Goal: Transaction & Acquisition: Obtain resource

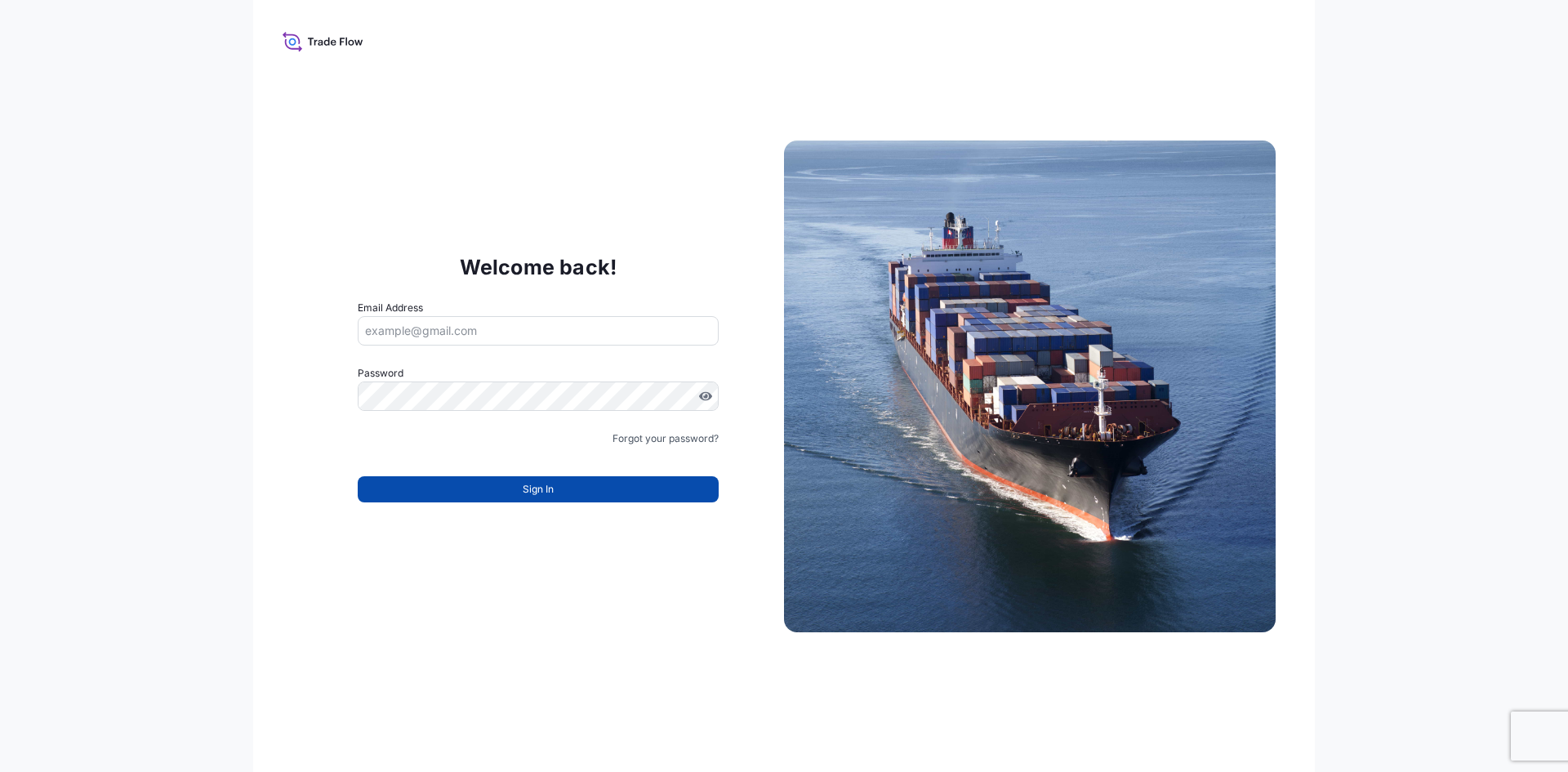
type input "[PERSON_NAME][EMAIL_ADDRESS][DOMAIN_NAME]"
click at [523, 488] on span "Sign In" at bounding box center [537, 489] width 31 height 17
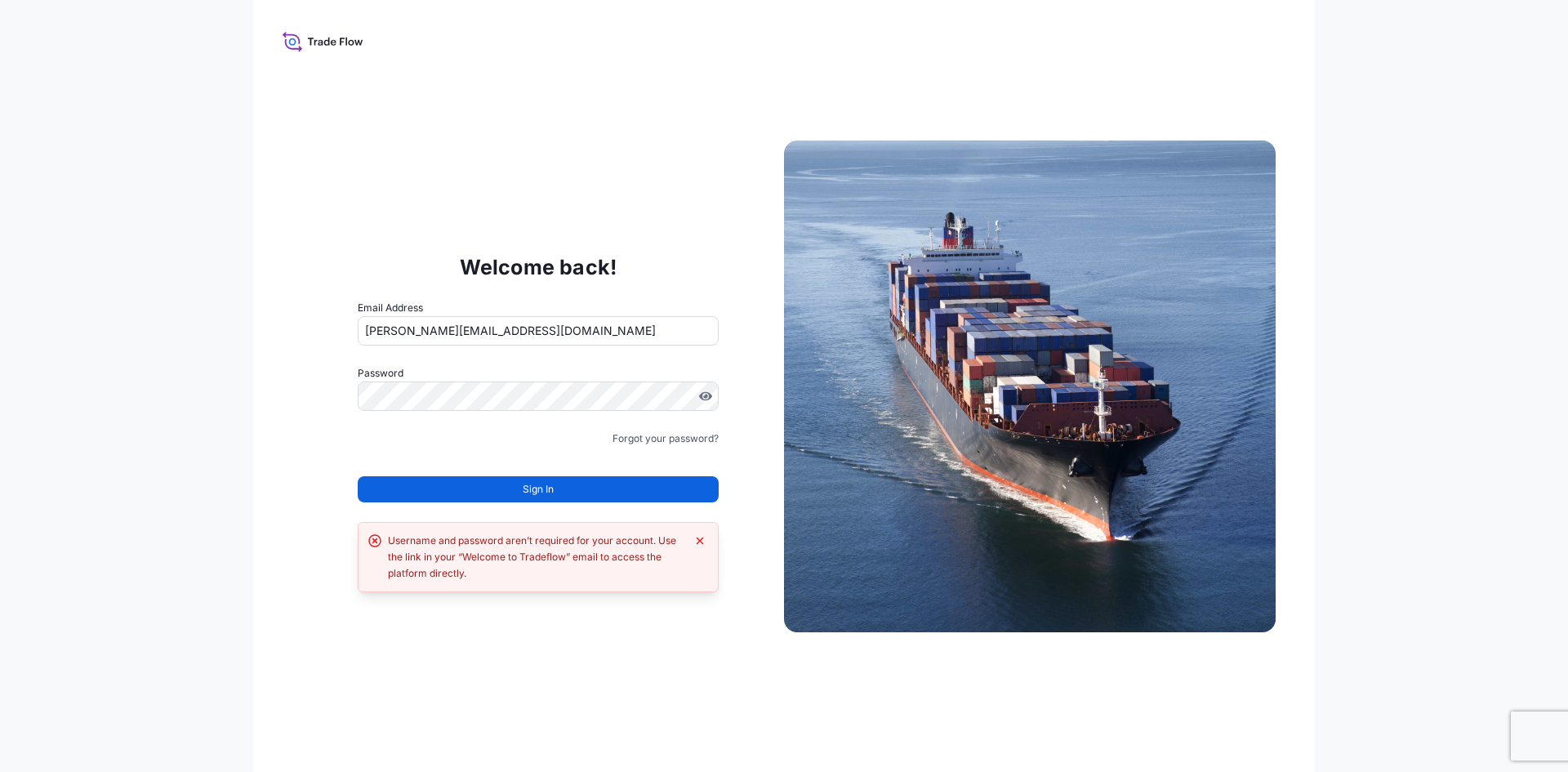
drag, startPoint x: 290, startPoint y: 22, endPoint x: 301, endPoint y: 31, distance: 14.2
click at [294, 27] on div "Welcome back! Email Address alicja.tunska@psabdp.com Password Must include: Upp…" at bounding box center [784, 386] width 1062 height 772
click at [312, 31] on icon at bounding box center [323, 42] width 81 height 24
click at [316, 40] on icon at bounding box center [323, 42] width 81 height 24
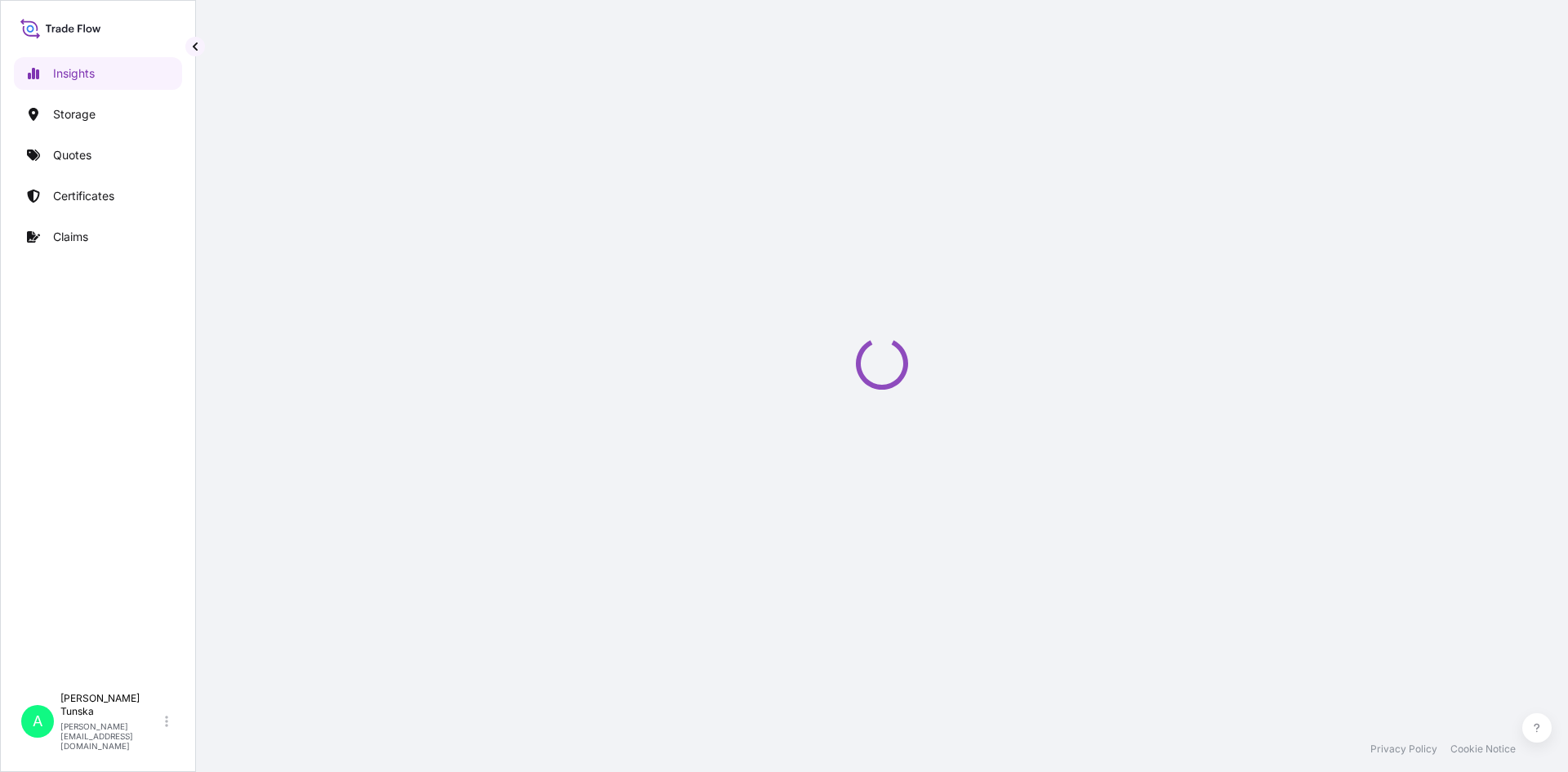
select select "2025"
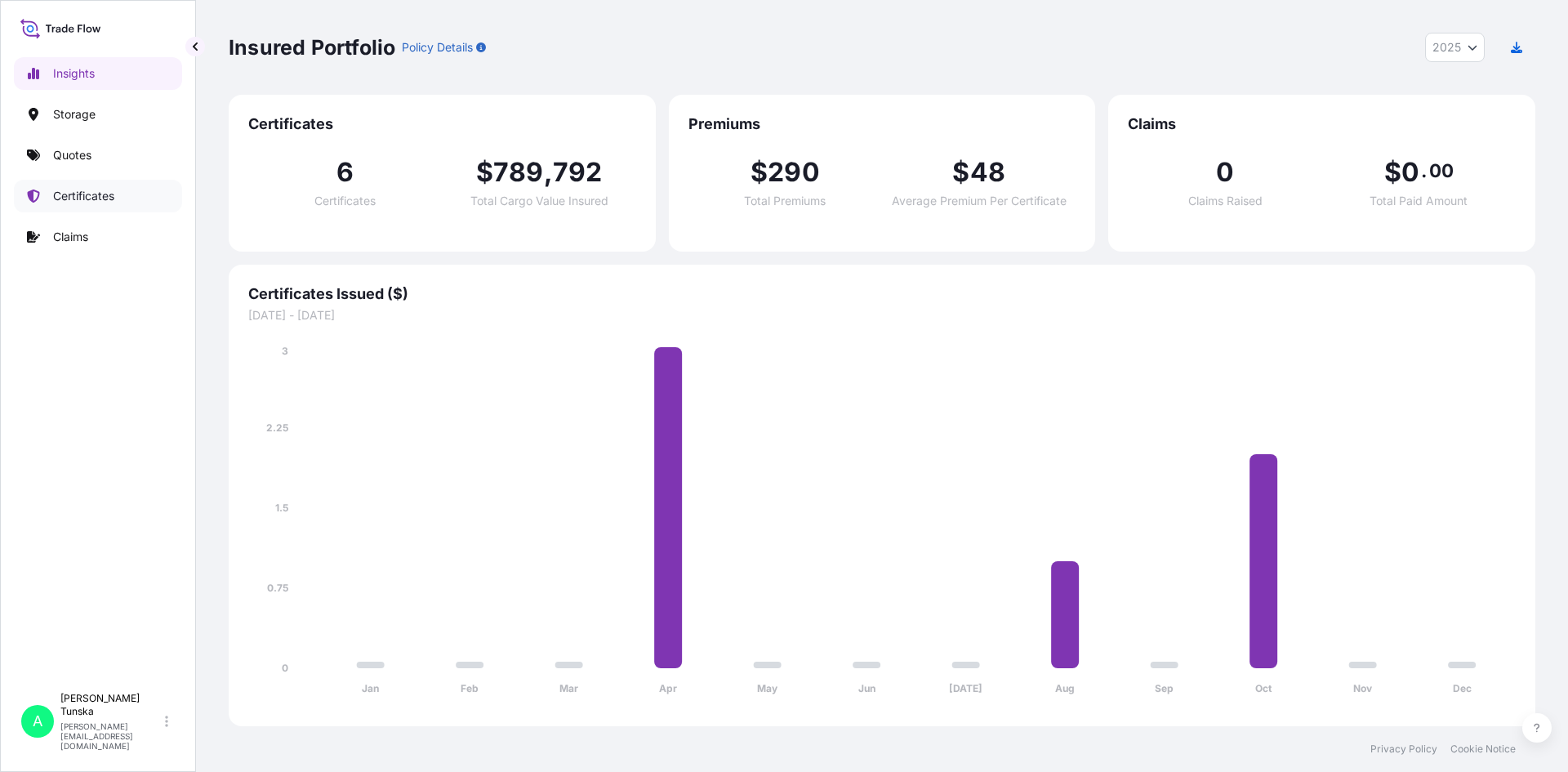
click at [85, 201] on p "Certificates" at bounding box center [84, 196] width 61 height 17
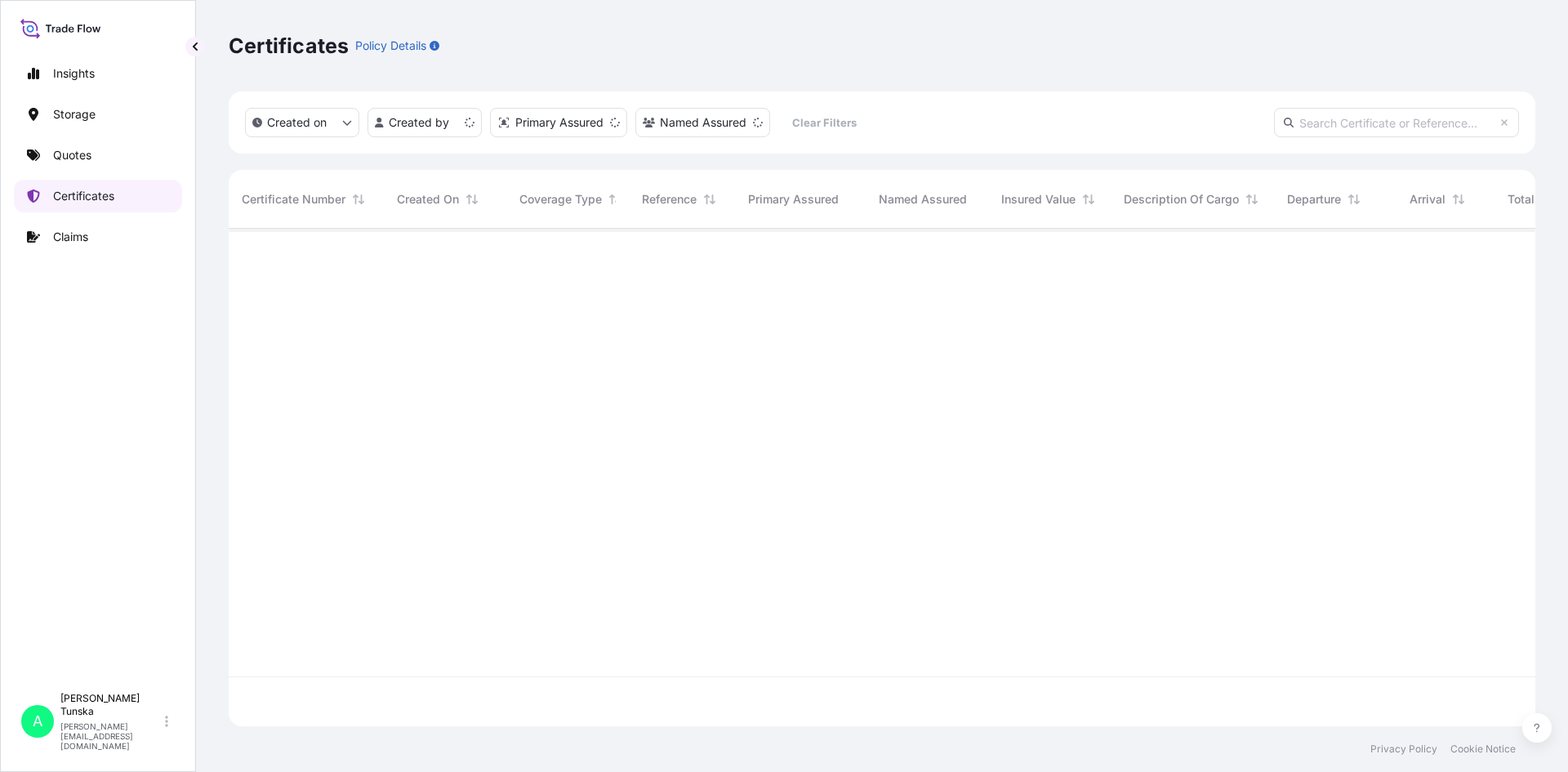
scroll to position [494, 1294]
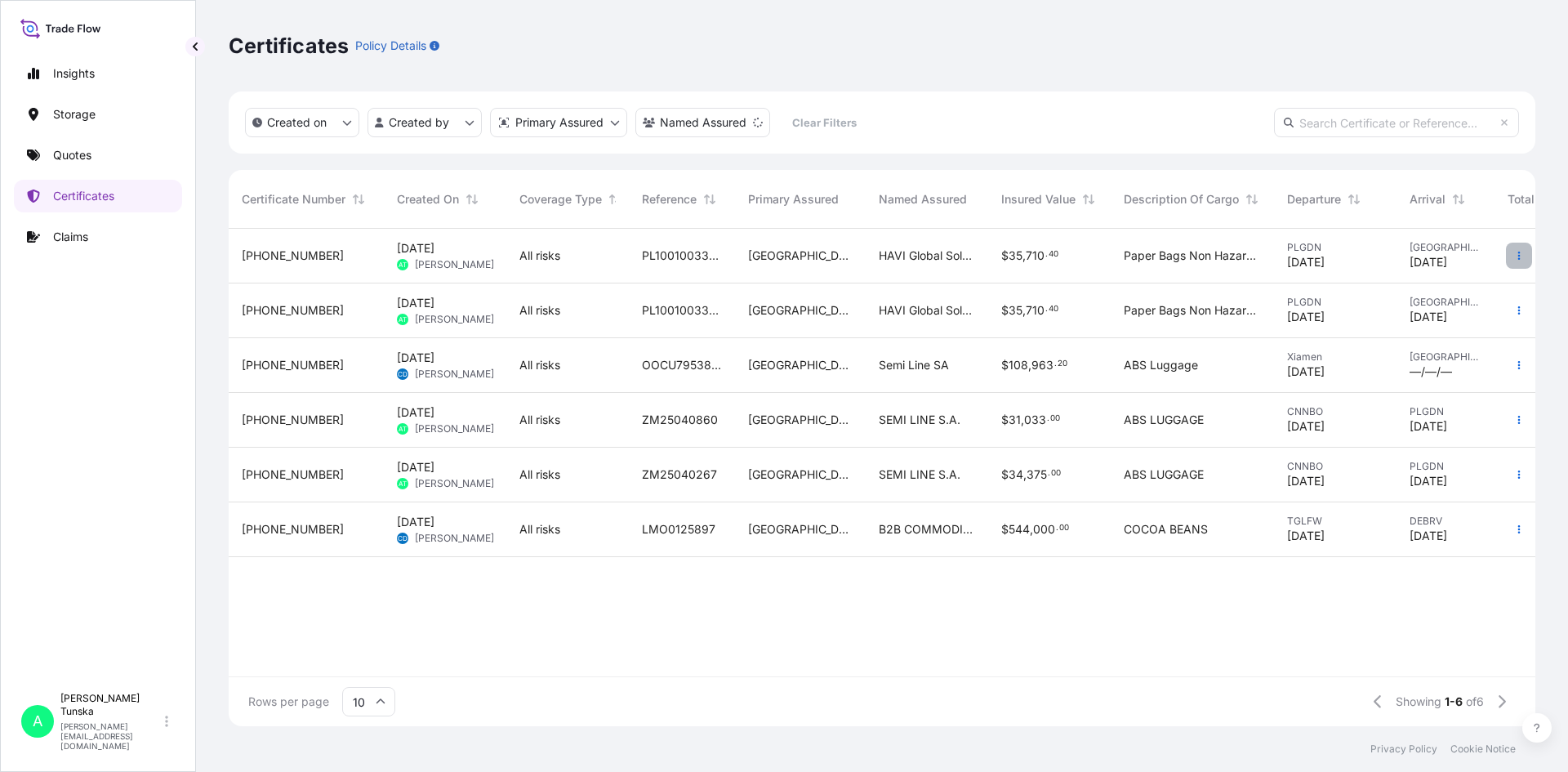
click at [1519, 250] on button "button" at bounding box center [1520, 256] width 26 height 26
click at [1448, 251] on p "Duplicate quote" at bounding box center [1428, 259] width 85 height 17
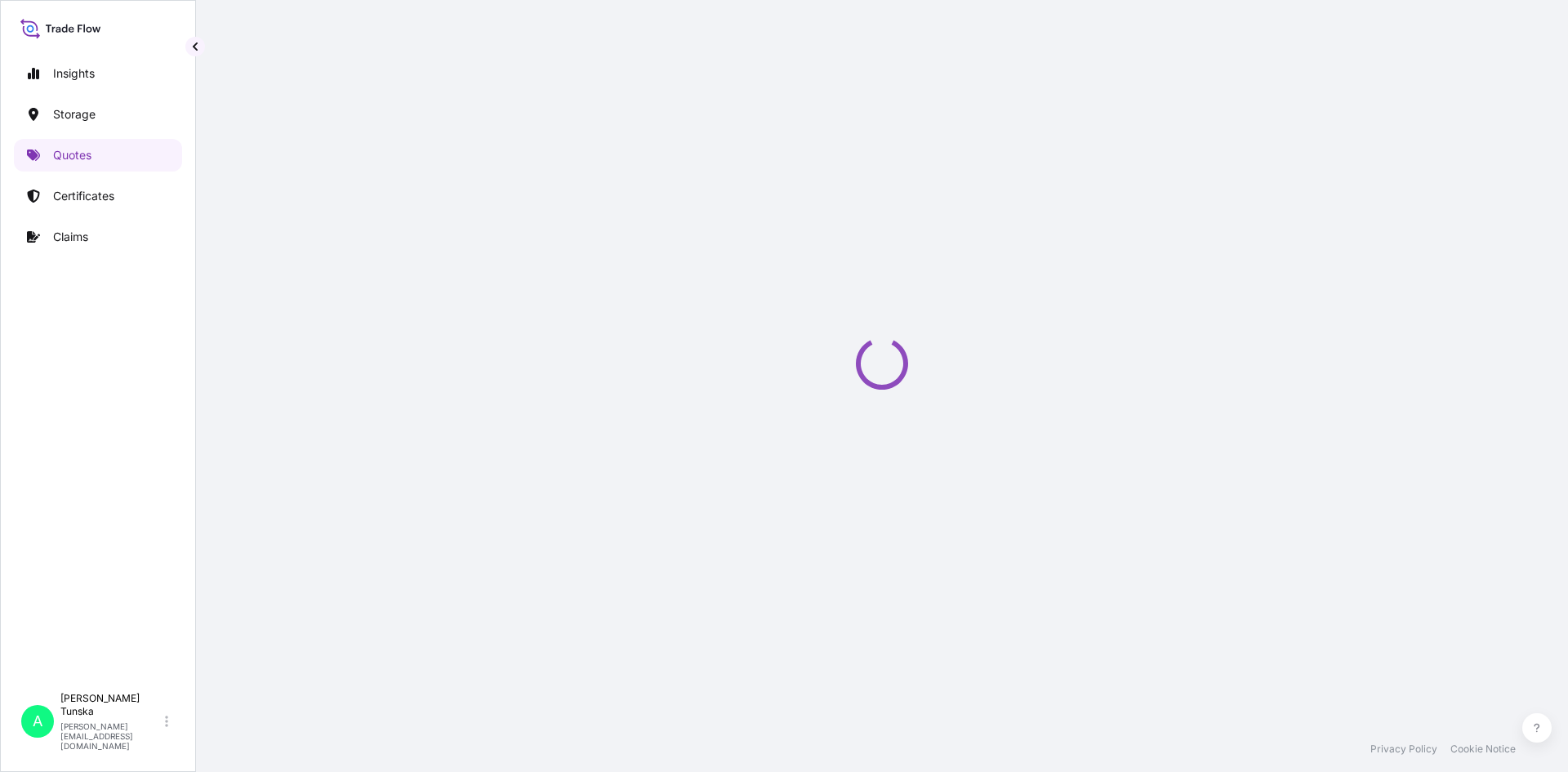
scroll to position [26, 0]
select select "Road / [GEOGRAPHIC_DATA]"
select select "Water"
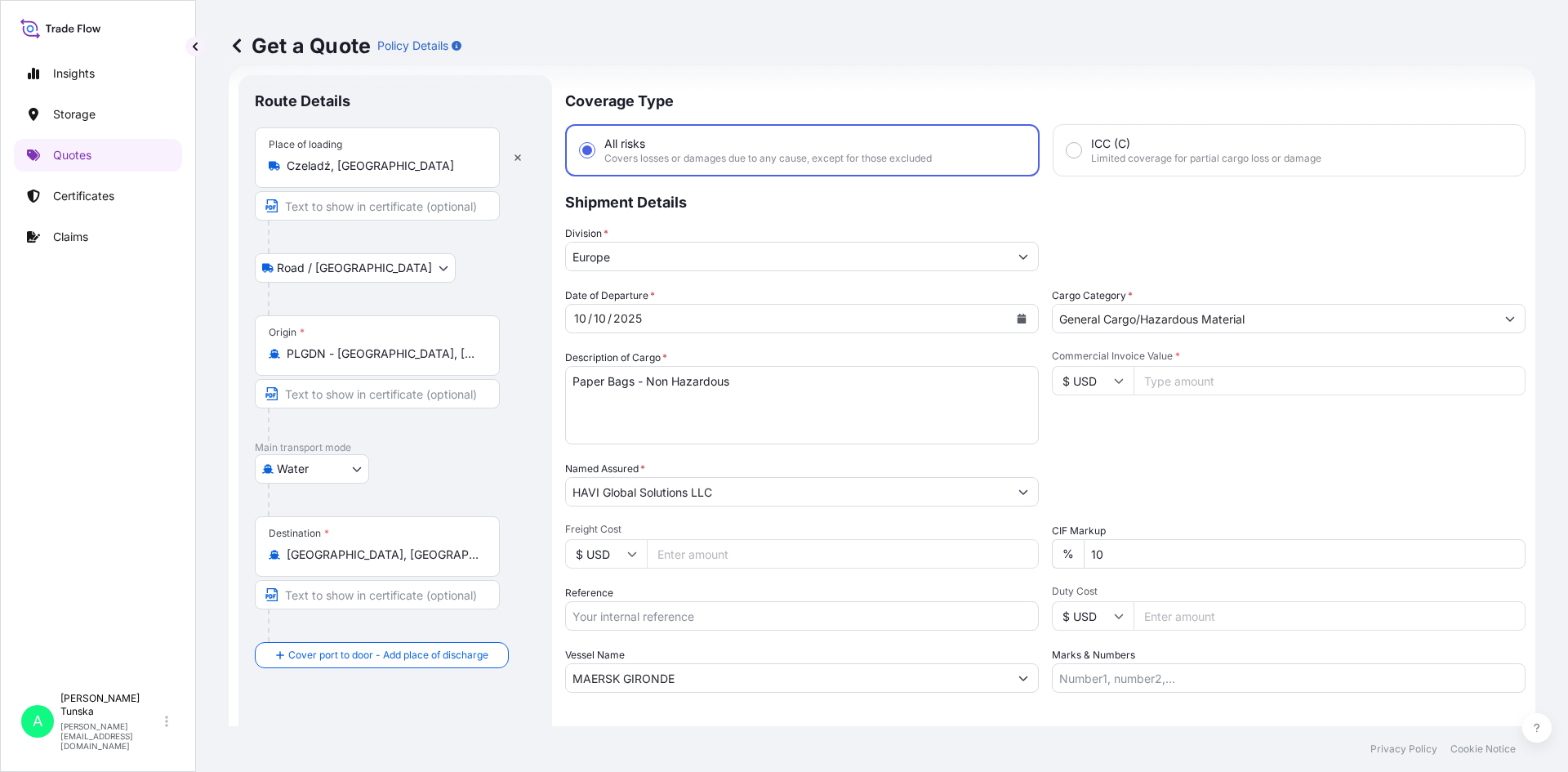
click at [1009, 315] on button "Calendar" at bounding box center [1022, 318] width 26 height 26
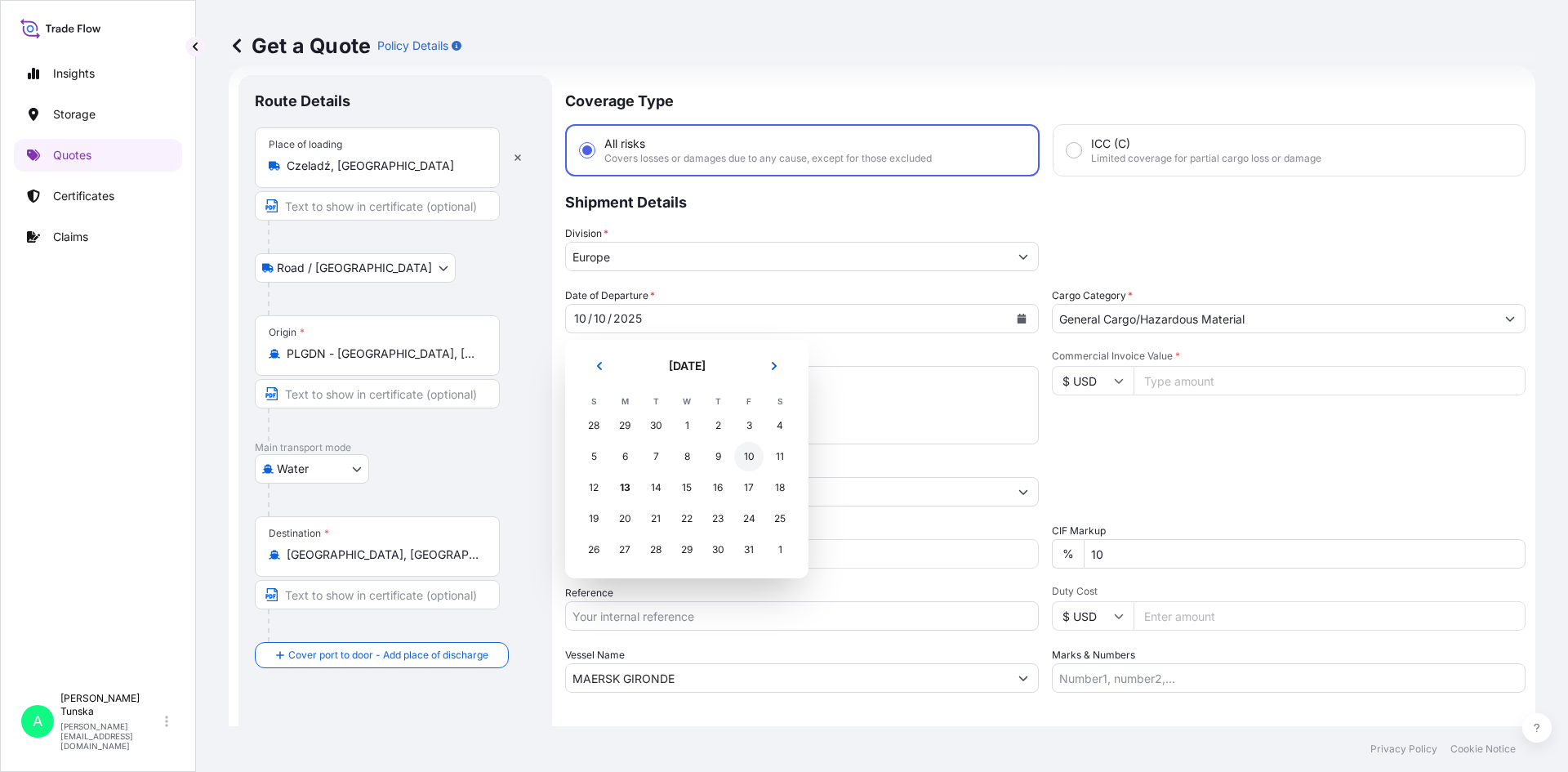
click at [745, 460] on div "10" at bounding box center [749, 457] width 30 height 30
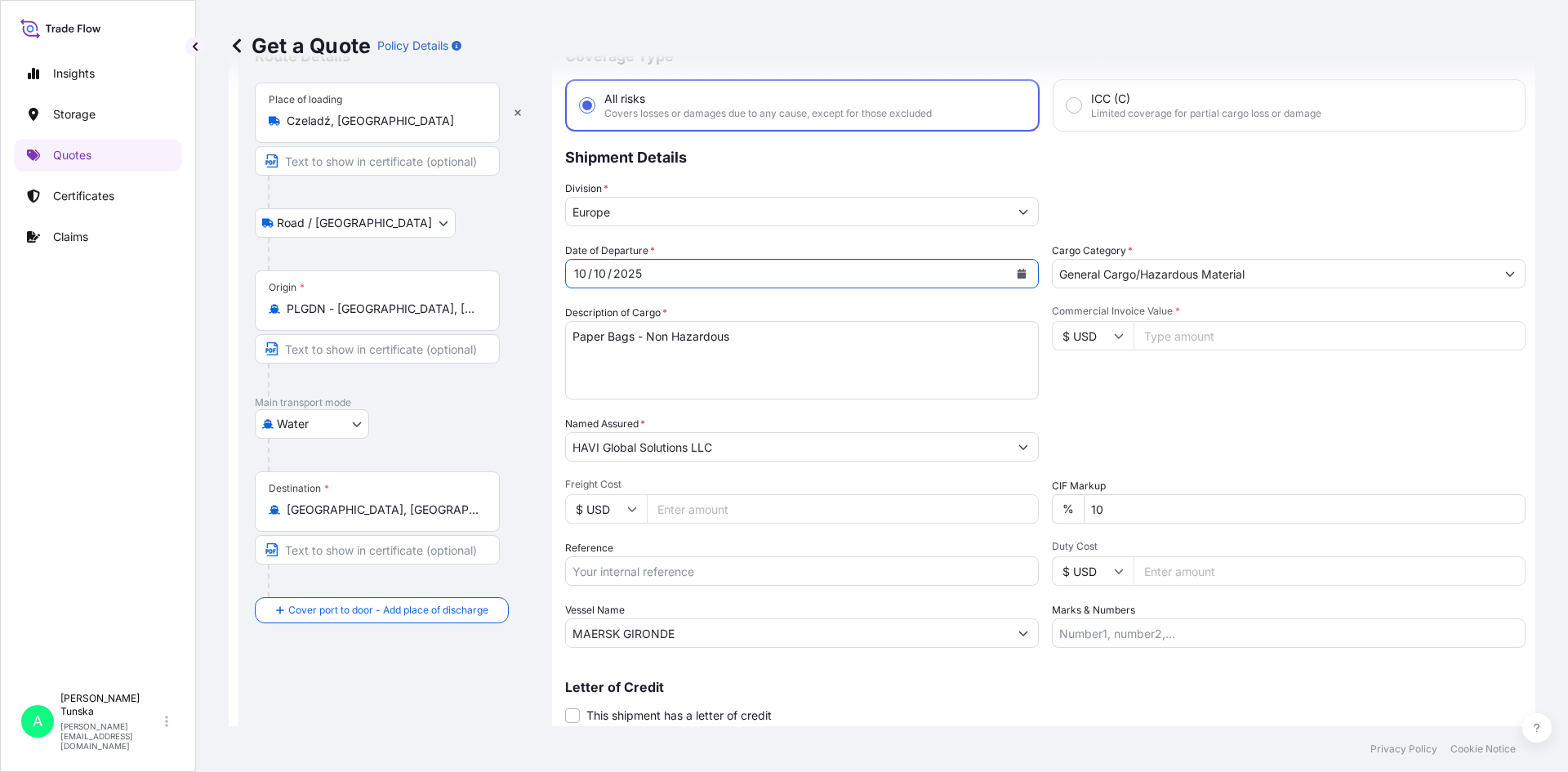
scroll to position [108, 0]
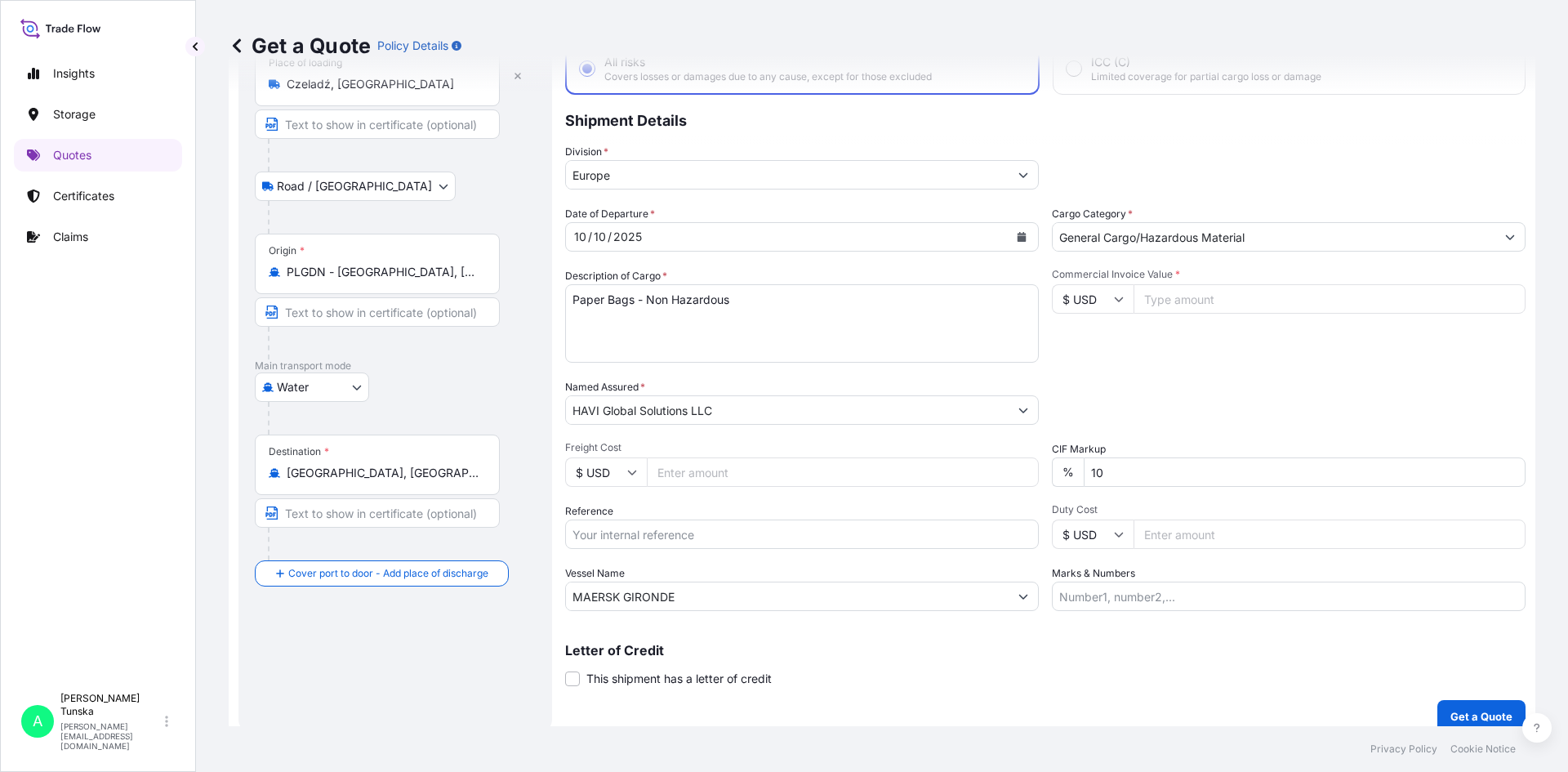
click at [1167, 304] on input "Commercial Invoice Value *" at bounding box center [1330, 300] width 392 height 30
type input "28672.8"
click at [1260, 354] on div "Commercial Invoice Value * $ USD 28672.8" at bounding box center [1289, 315] width 474 height 95
click at [744, 476] on input "Freight Cost" at bounding box center [843, 472] width 392 height 30
type input "1540"
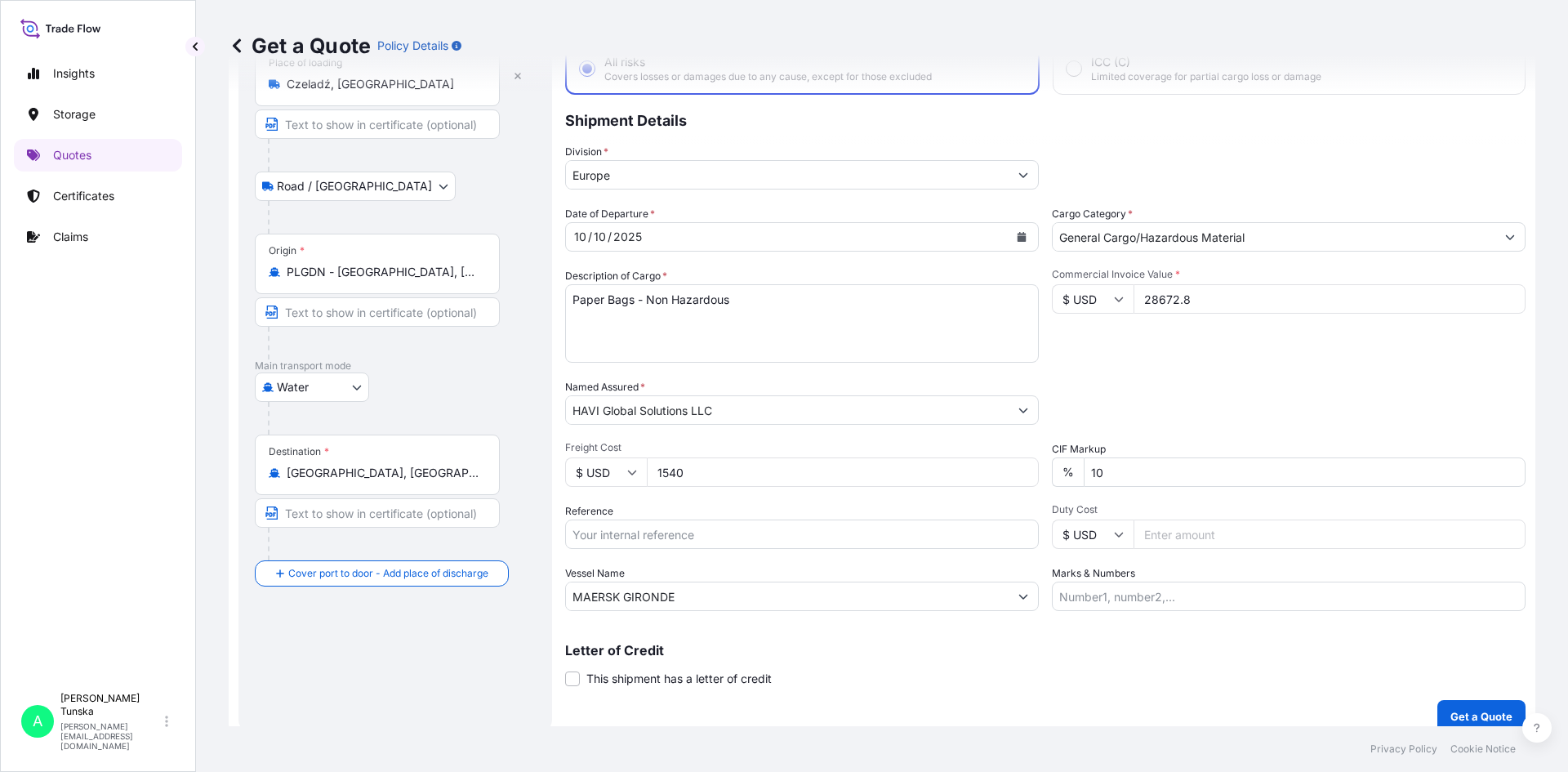
click at [1305, 391] on div "Packing Category Type to search a container mode Please select a primary mode o…" at bounding box center [1289, 402] width 474 height 45
drag, startPoint x: 745, startPoint y: 539, endPoint x: 732, endPoint y: 505, distance: 36.4
click at [745, 539] on input "Reference" at bounding box center [802, 535] width 474 height 30
paste input "PL1001003351"
type input "PL1001003351"
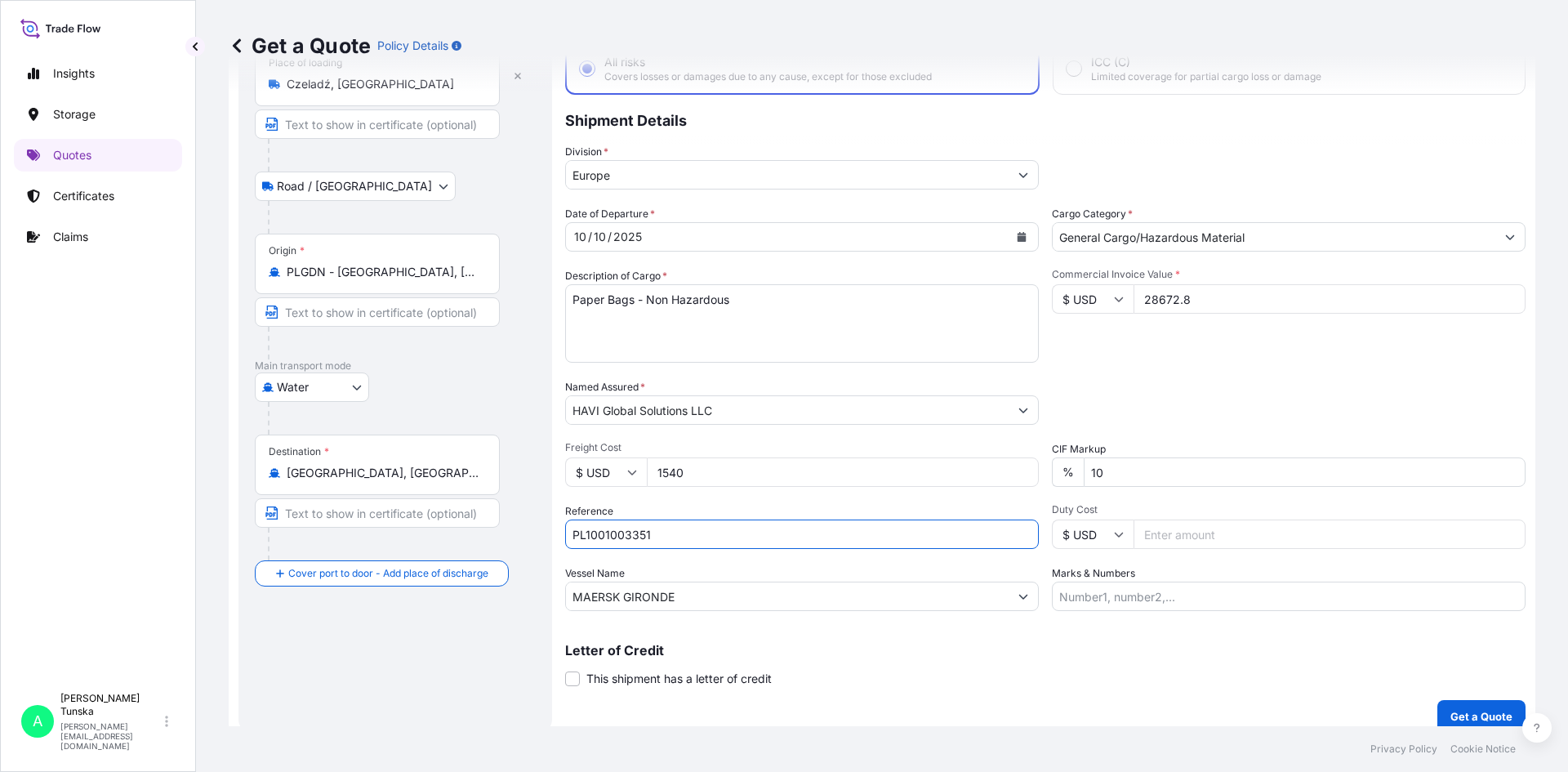
click at [1140, 680] on div "Letter of Credit This shipment has a letter of credit Letter of credit * Letter…" at bounding box center [1045, 666] width 960 height 43
drag, startPoint x: 700, startPoint y: 589, endPoint x: 474, endPoint y: 595, distance: 226.1
click at [474, 595] on form "Route Details Place of loading [GEOGRAPHIC_DATA], [GEOGRAPHIC_DATA] Road / Inla…" at bounding box center [882, 363] width 1307 height 759
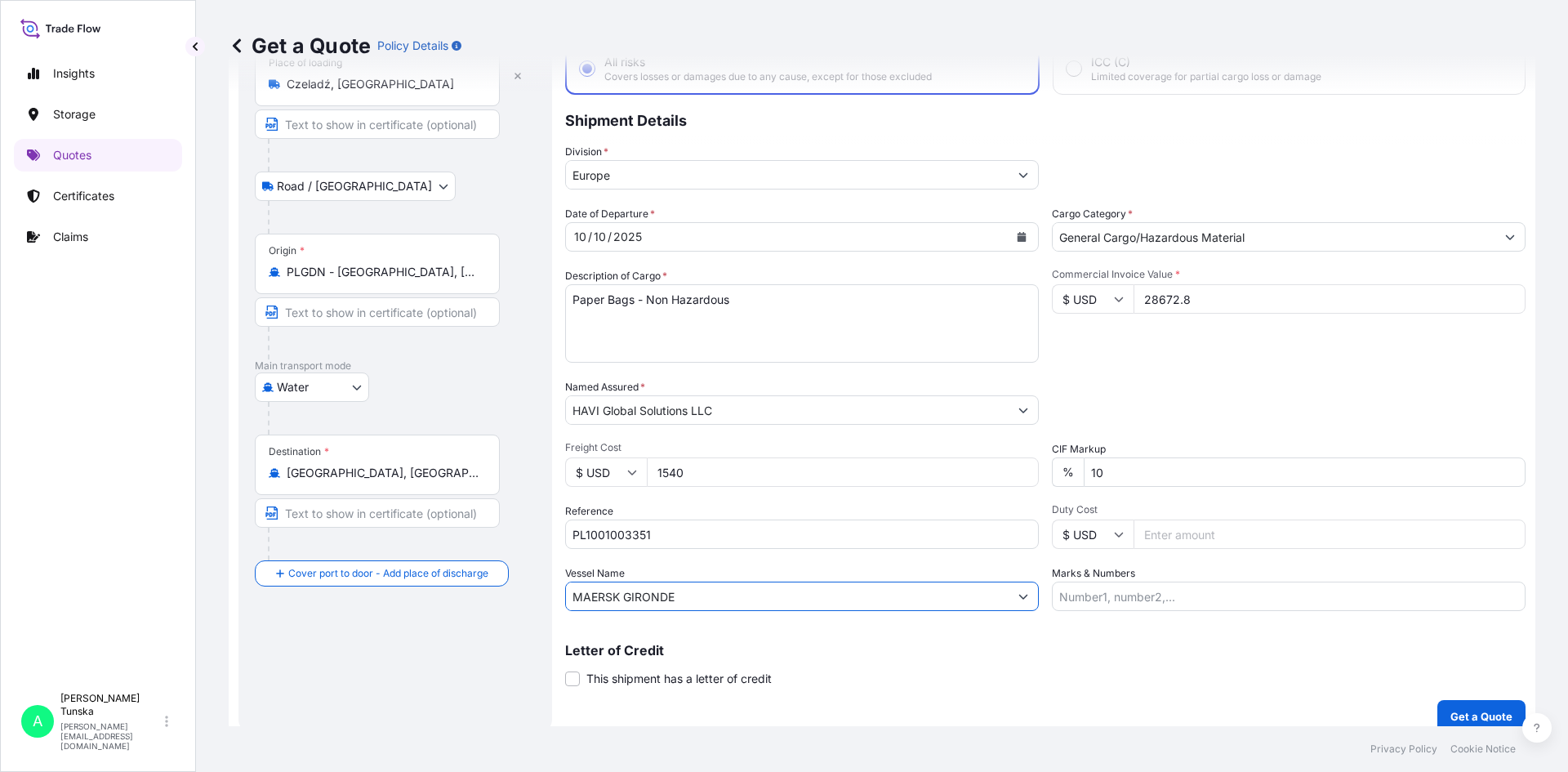
paste input "("
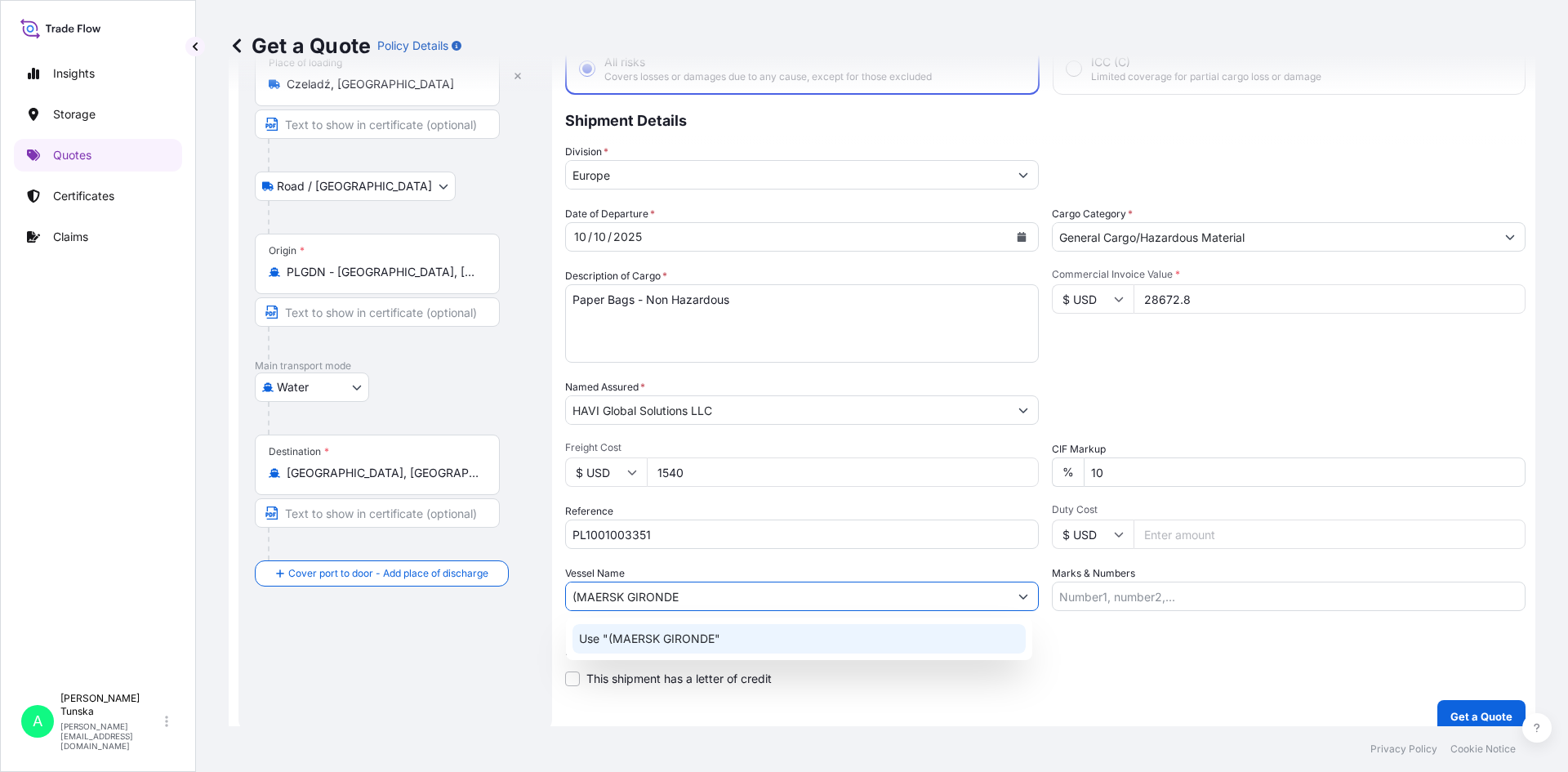
click at [745, 643] on div "Use "(MAERSK GIRONDE"" at bounding box center [799, 640] width 454 height 30
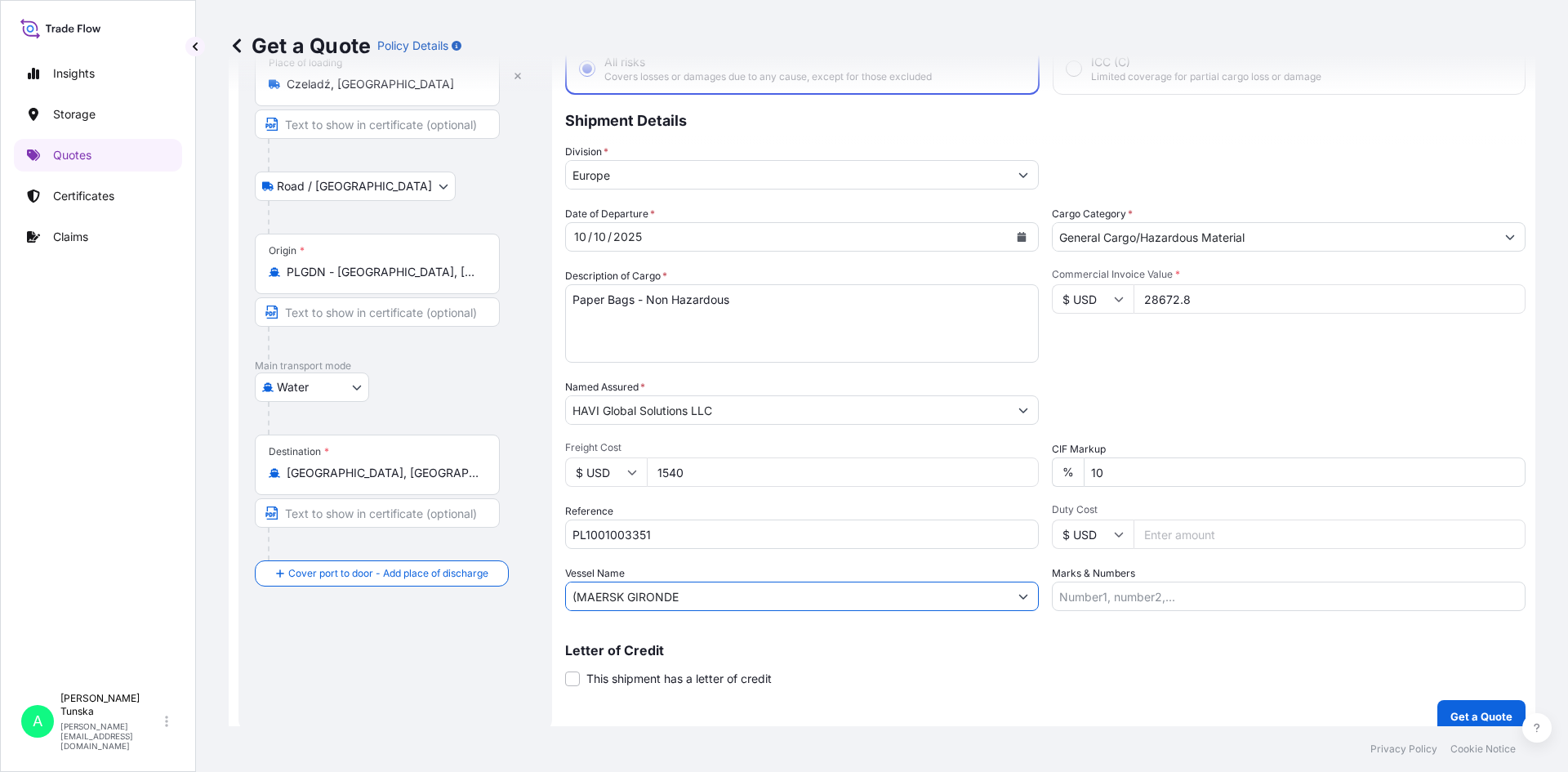
type input "(MAERSK GIRONDE"
click at [1056, 658] on div "Letter of Credit This shipment has a letter of credit Letter of credit * Letter…" at bounding box center [1045, 666] width 960 height 43
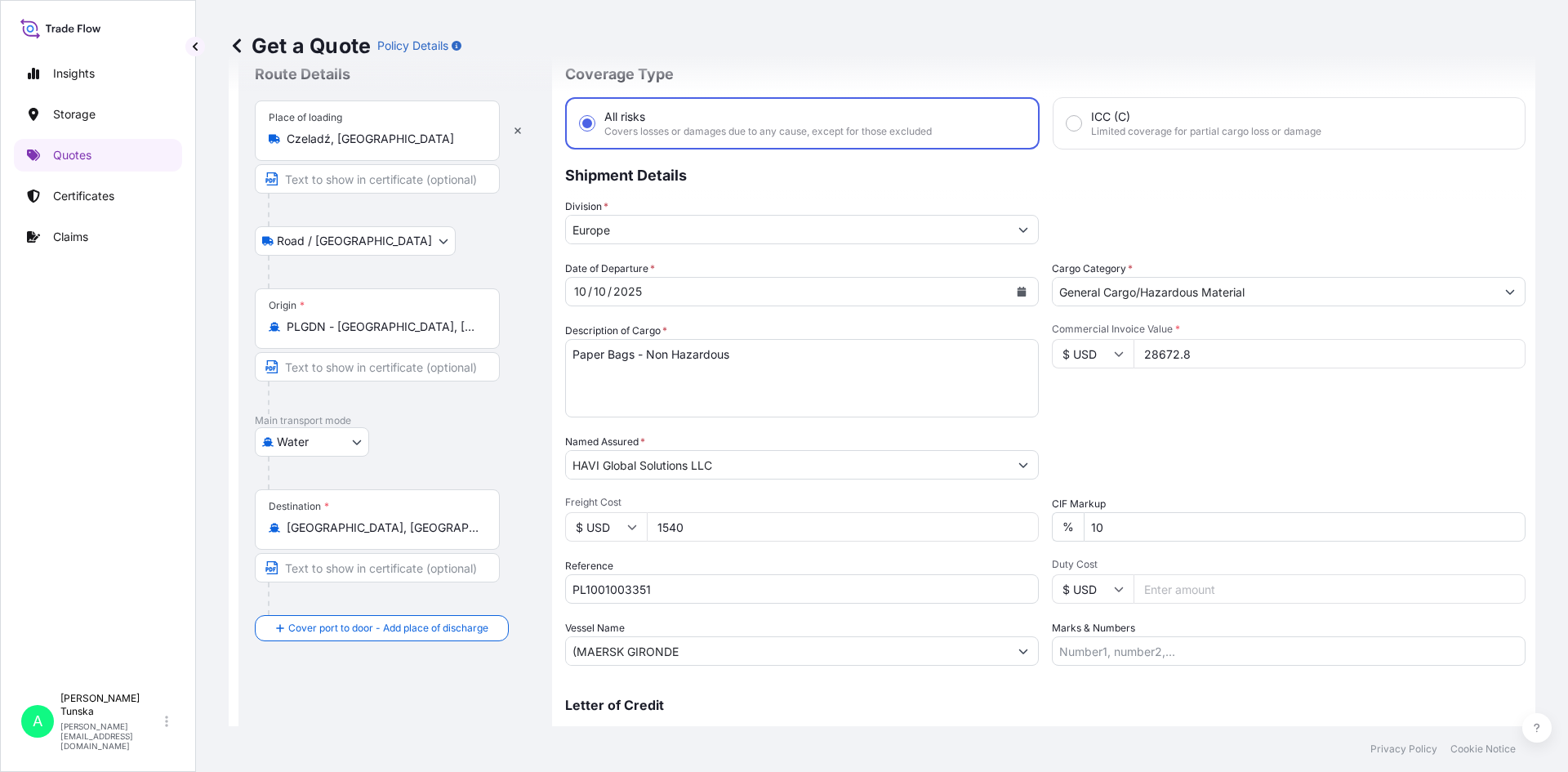
scroll to position [125, 0]
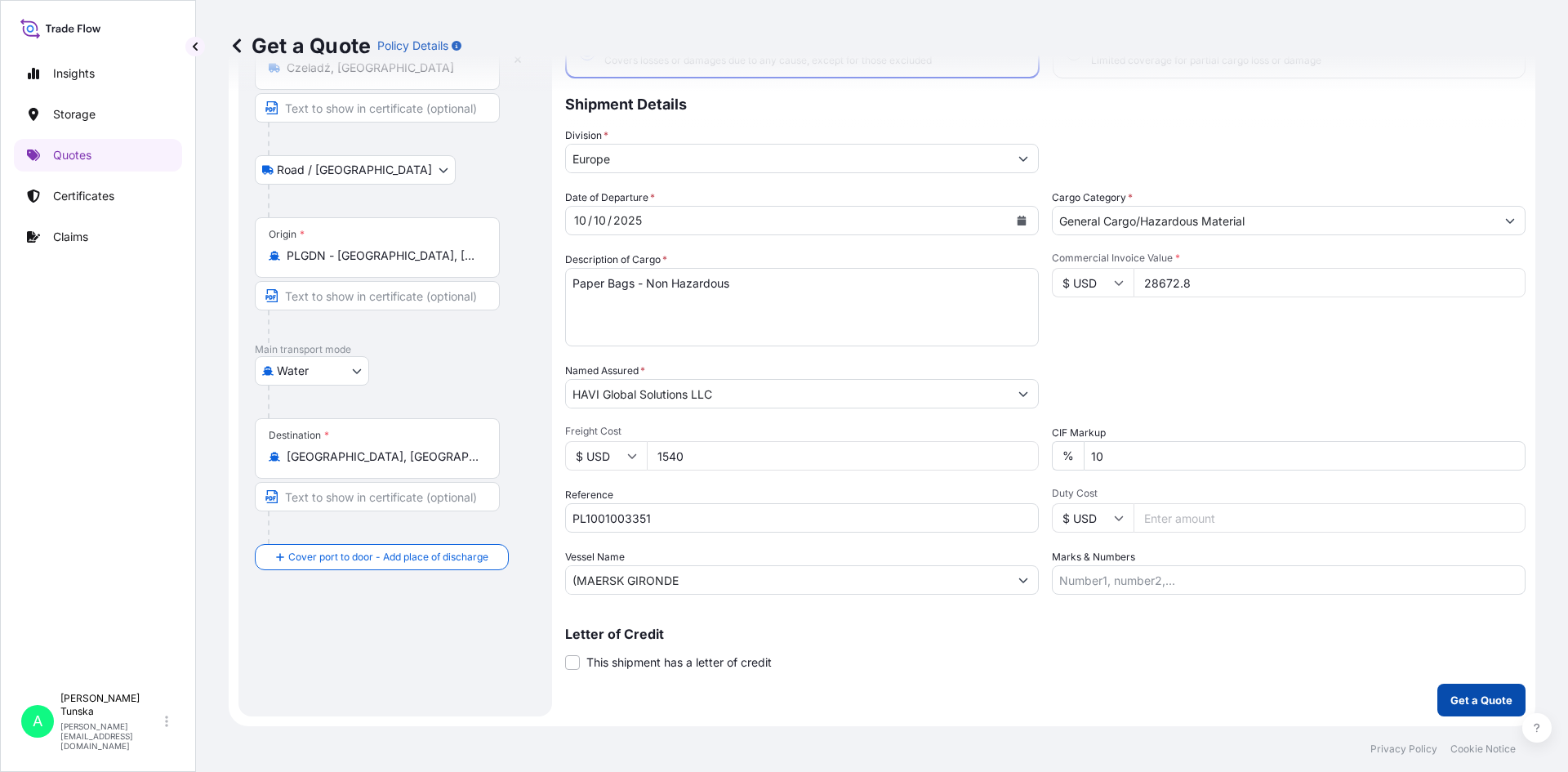
click at [1483, 706] on p "Get a Quote" at bounding box center [1481, 700] width 62 height 17
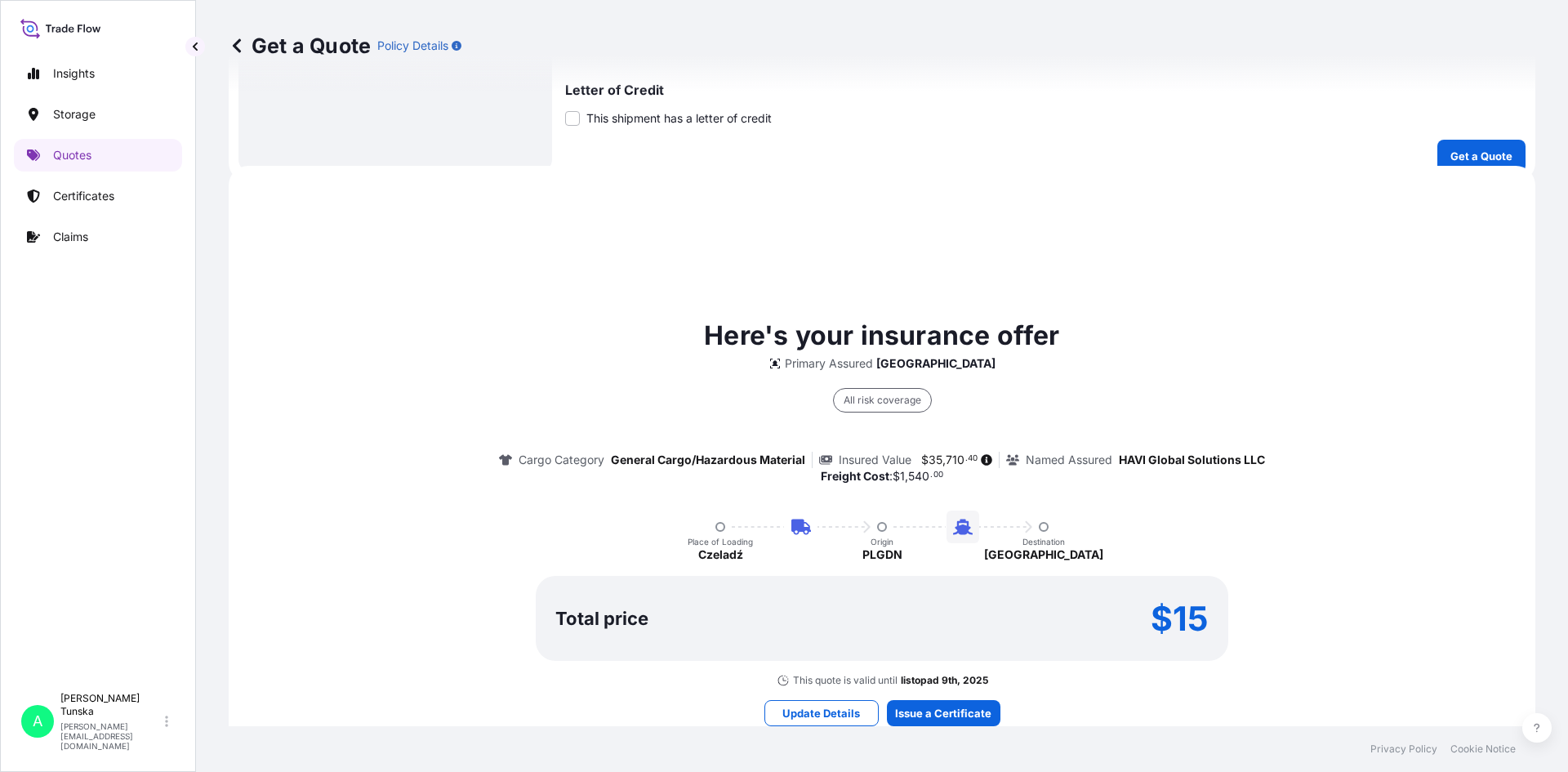
scroll to position [752, 0]
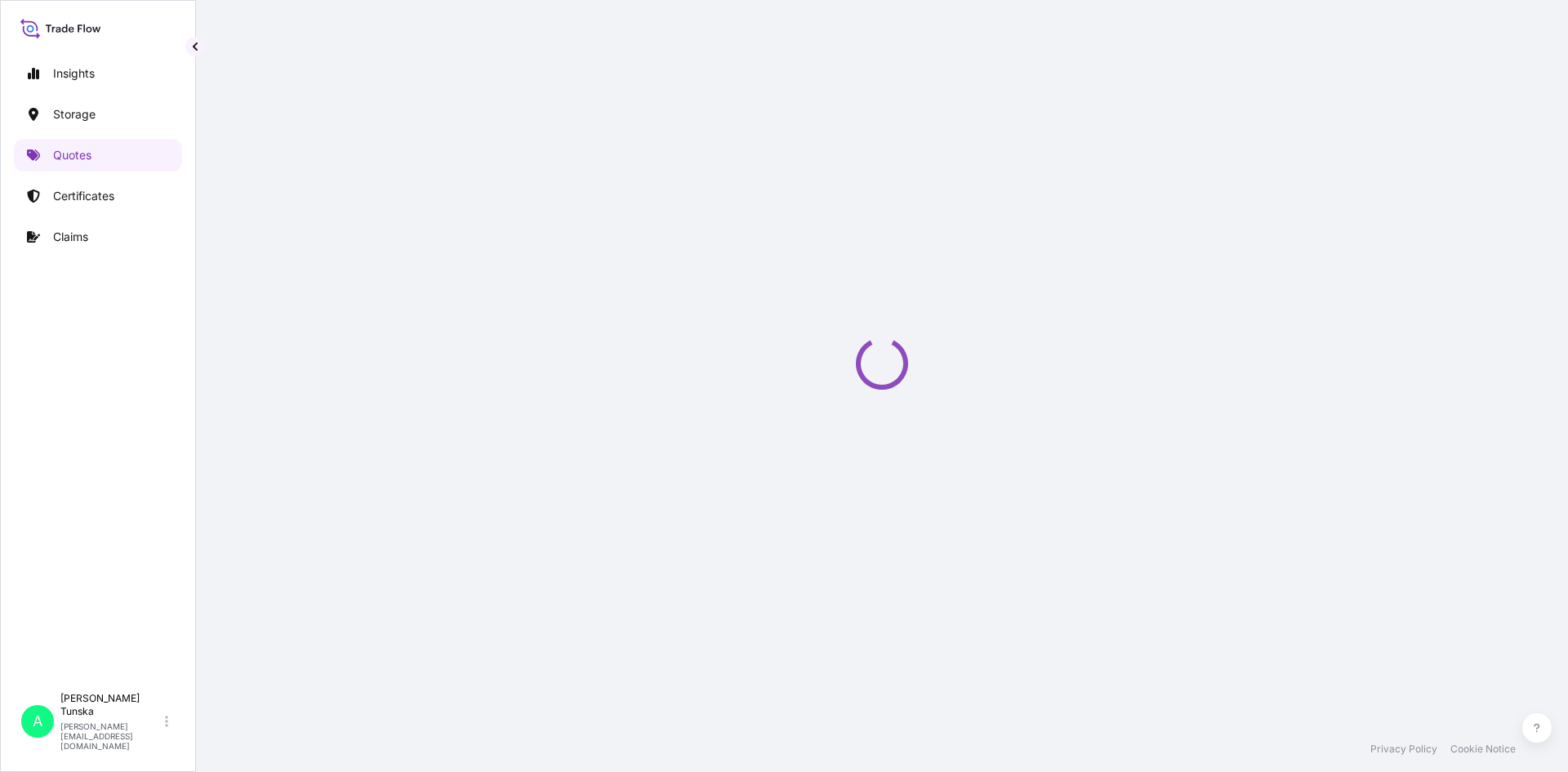
select select "Road / [GEOGRAPHIC_DATA]"
select select "Water"
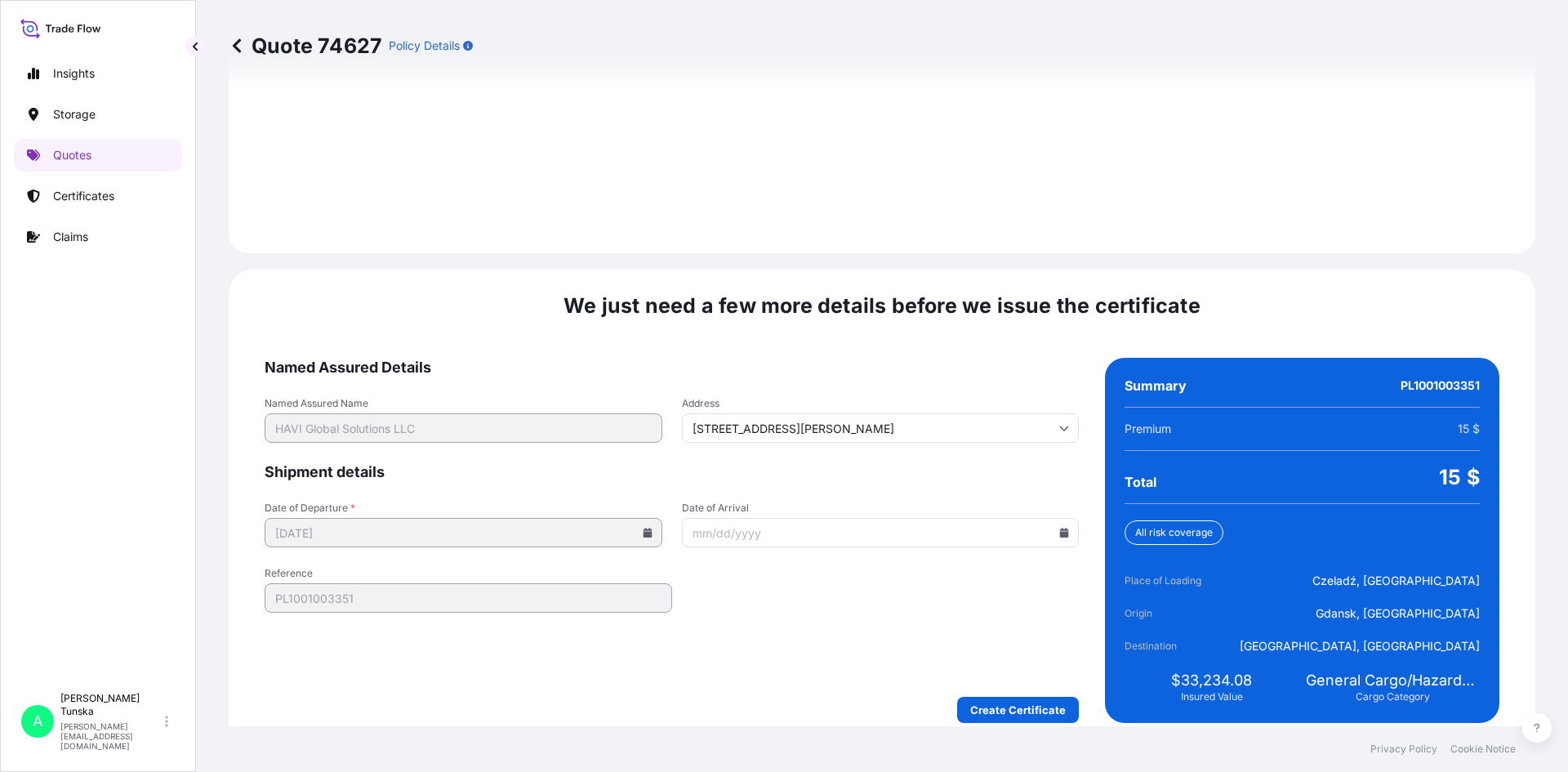
scroll to position [2342, 0]
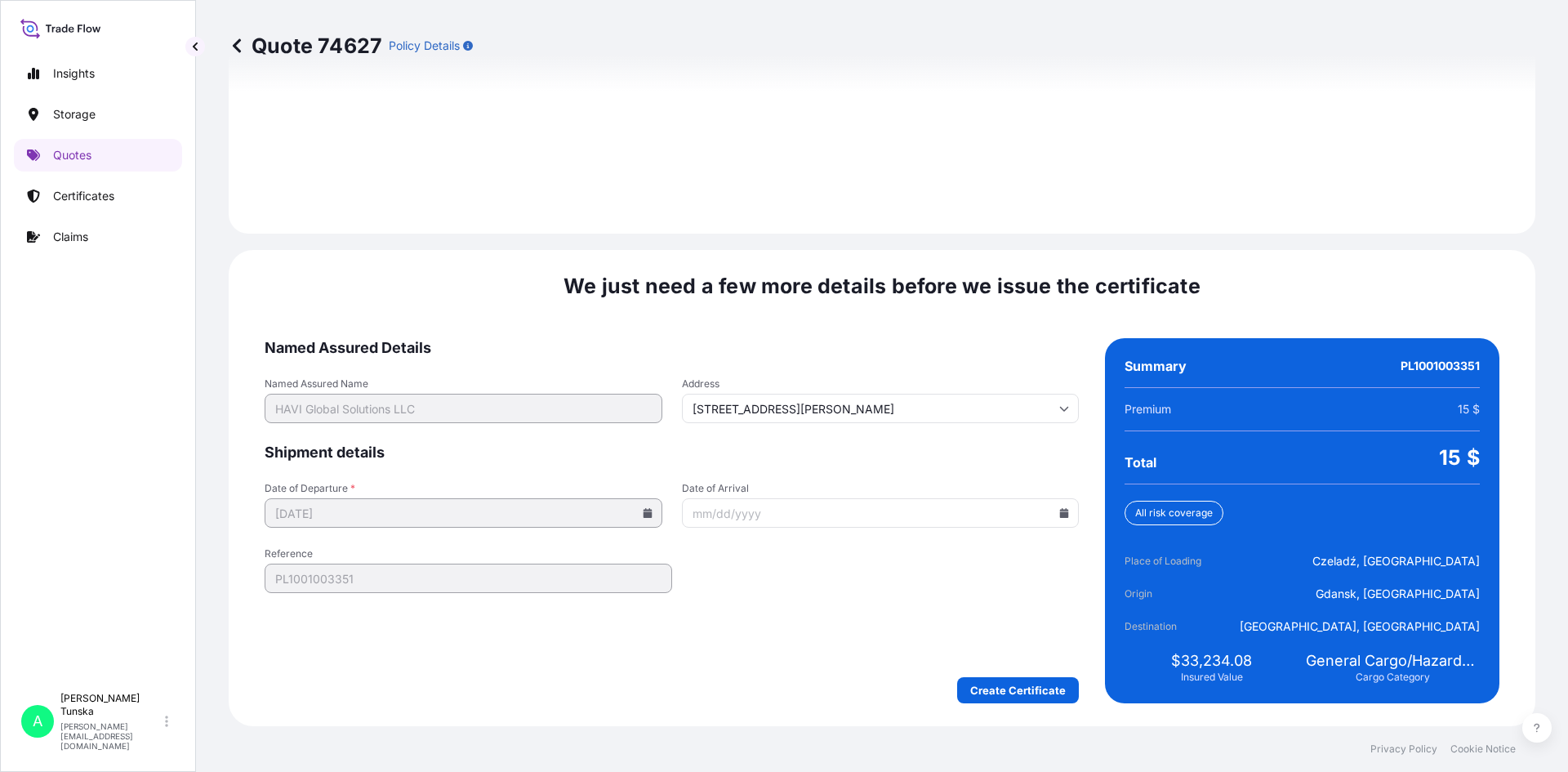
click at [1060, 517] on icon at bounding box center [1064, 513] width 9 height 10
click at [793, 255] on icon at bounding box center [789, 260] width 7 height 10
click at [969, 334] on button "9" at bounding box center [956, 333] width 26 height 26
type input "[DATE]"
click at [809, 618] on form "Named Assured Details Named Assured Name HAVI Global Solutions LLC Address [STR…" at bounding box center [672, 521] width 814 height 366
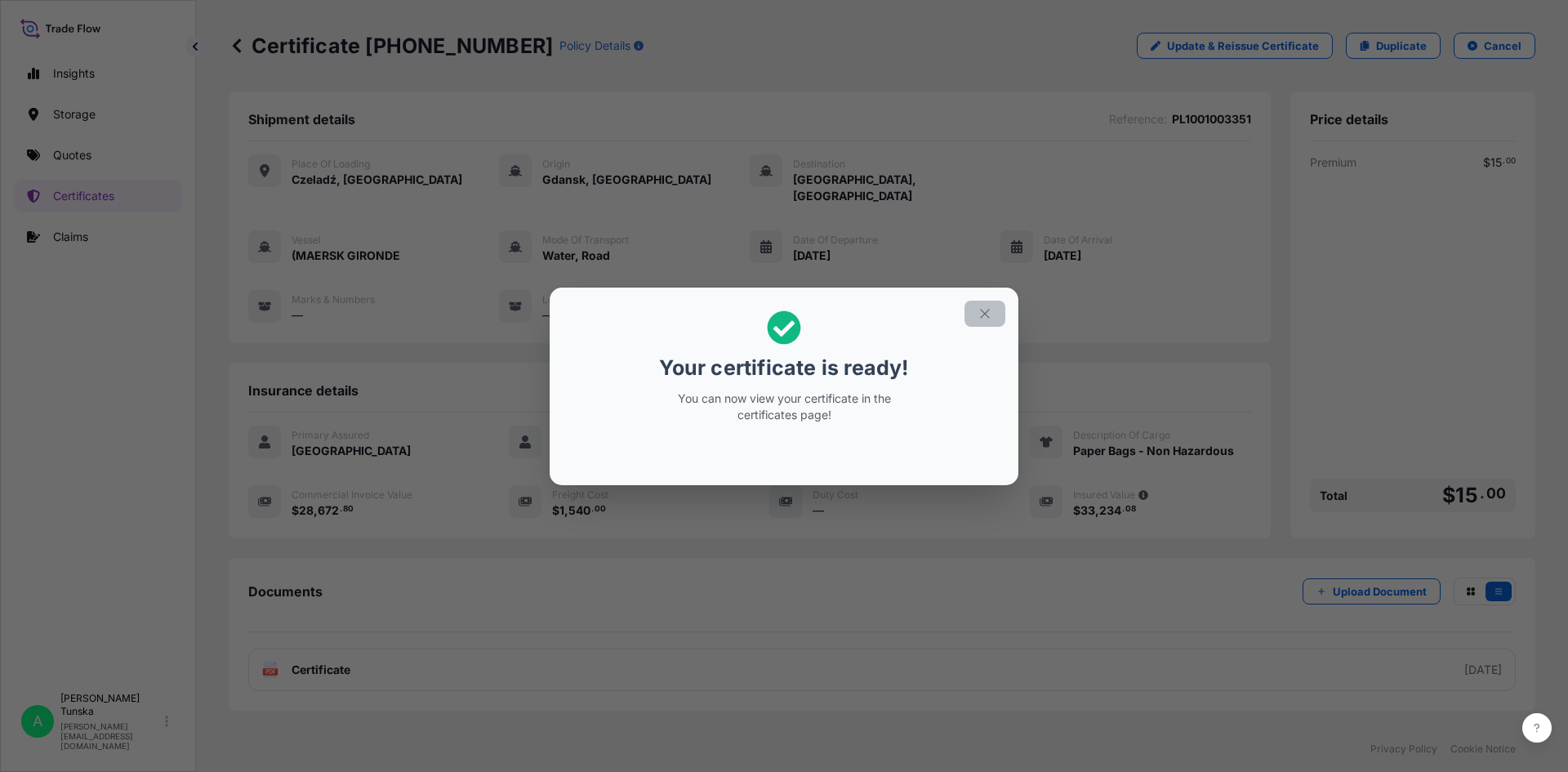
click at [985, 315] on icon "button" at bounding box center [985, 313] width 15 height 15
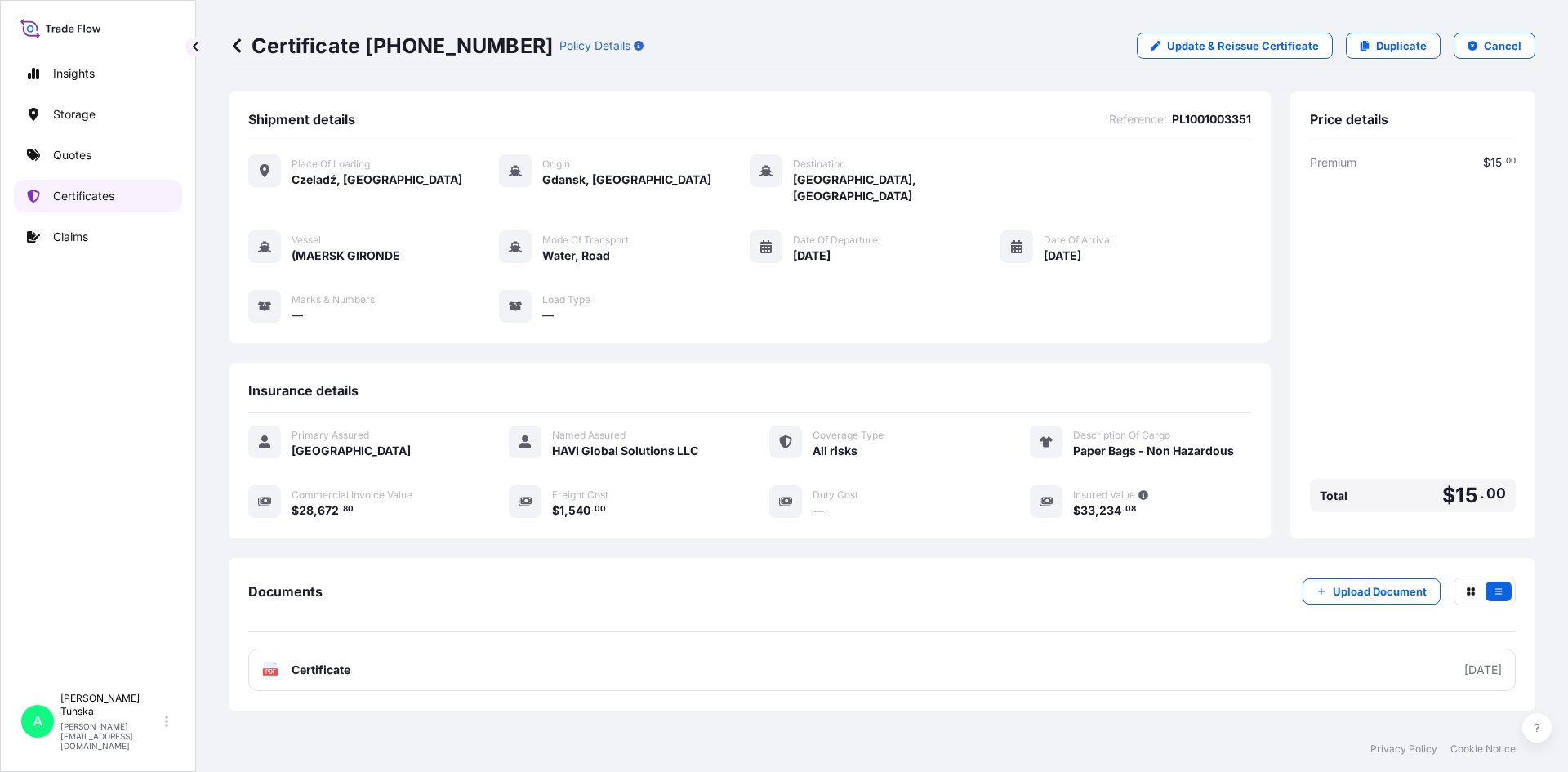
click at [72, 199] on p "Certificates" at bounding box center [84, 196] width 61 height 17
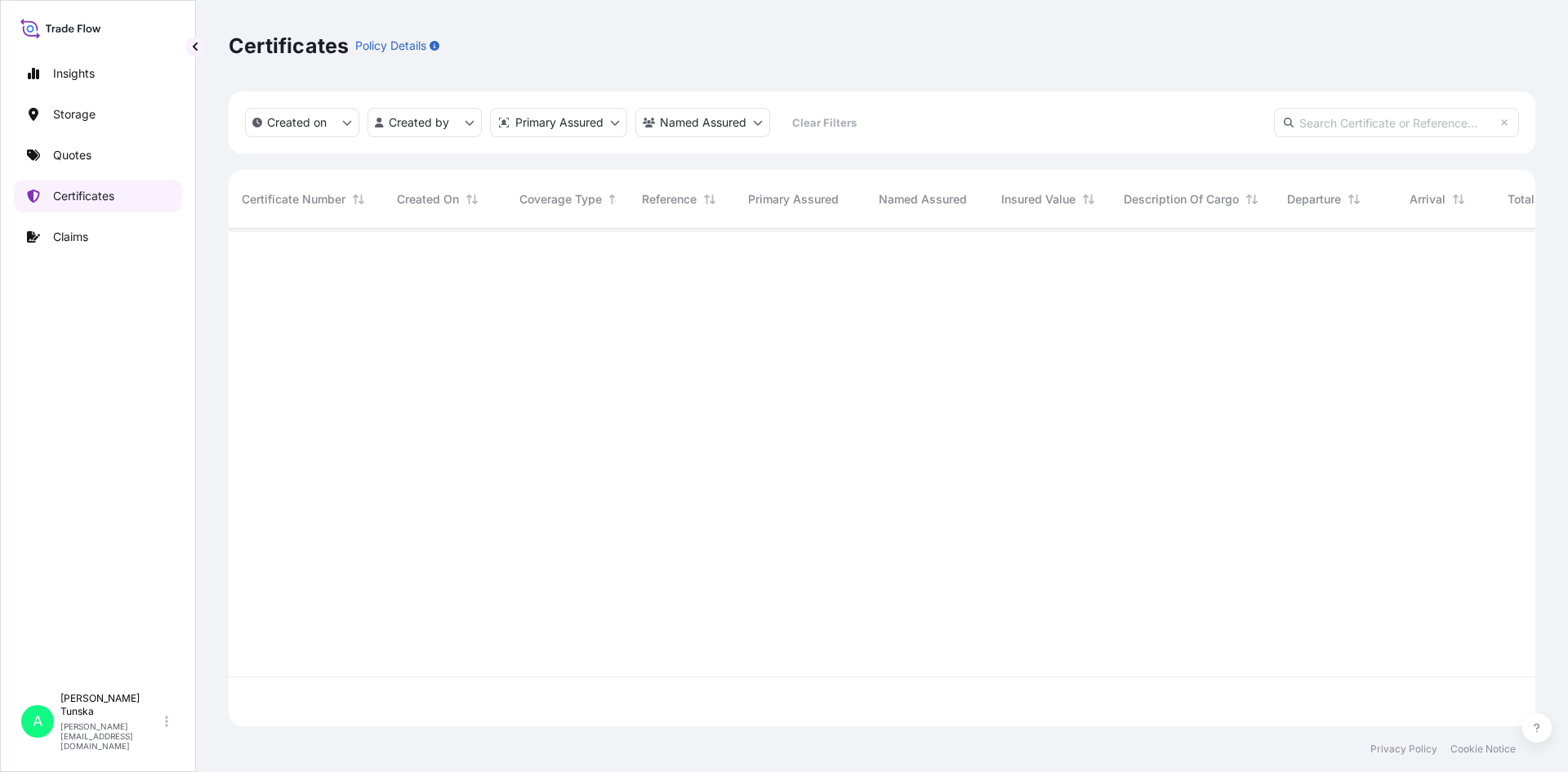
scroll to position [494, 1294]
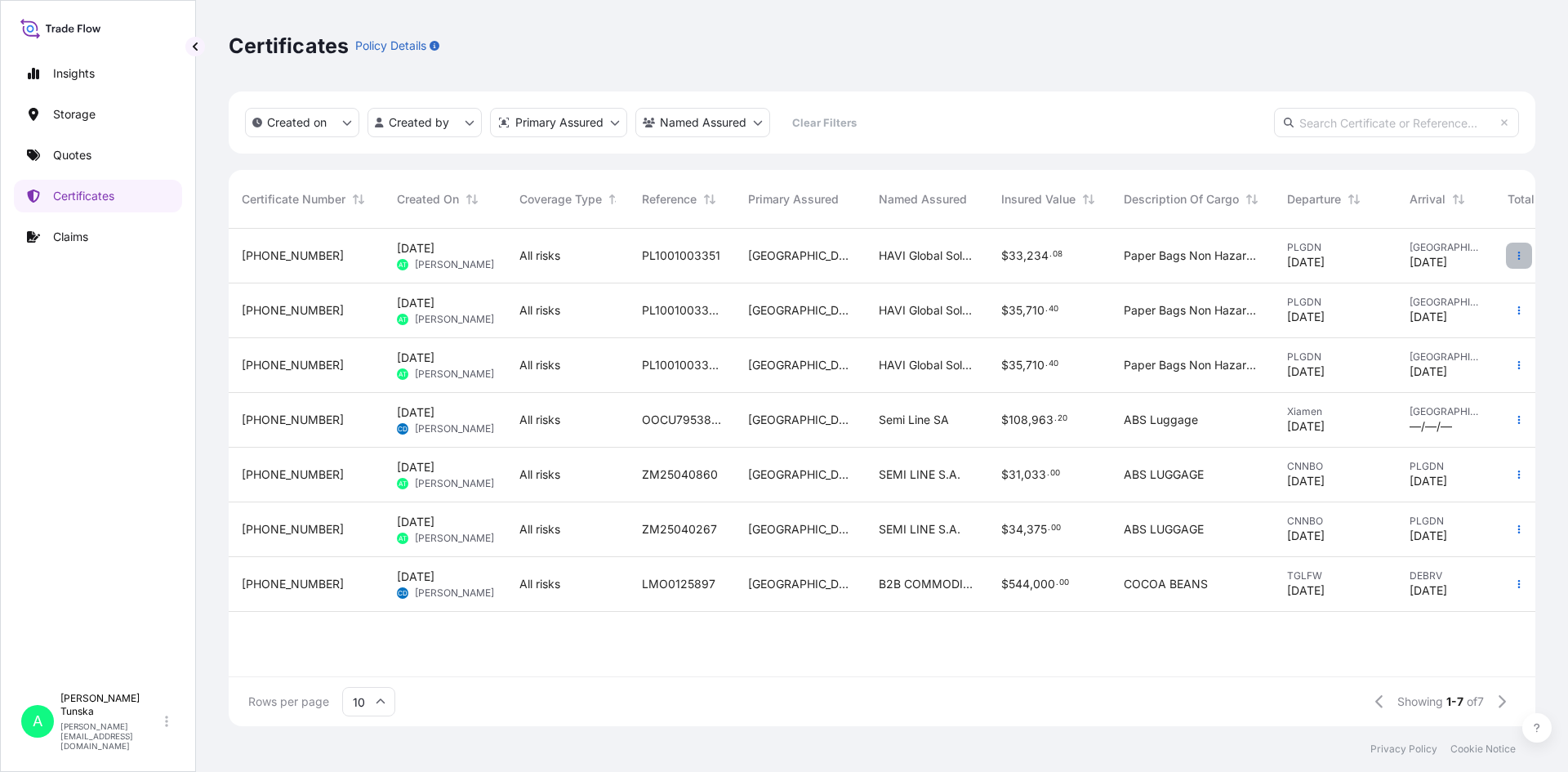
click at [1520, 253] on icon "button" at bounding box center [1520, 256] width 2 height 8
click at [1444, 288] on p "Download certificate" at bounding box center [1441, 289] width 111 height 17
